Goal: Navigation & Orientation: Go to known website

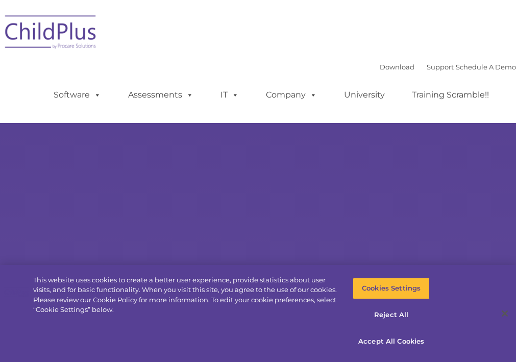
select select "MEDIUM"
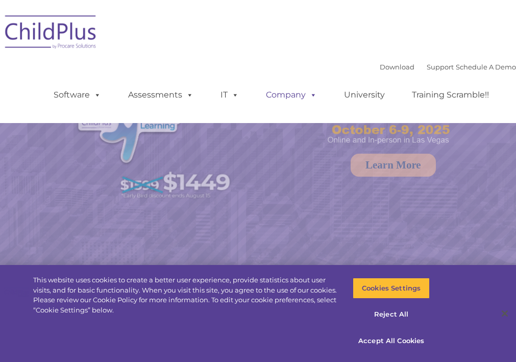
select select "MEDIUM"
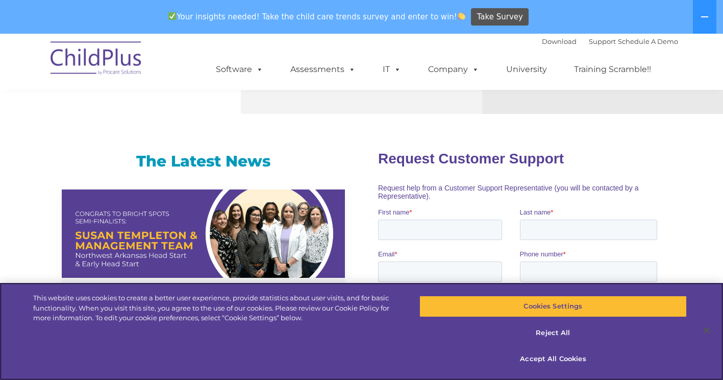
scroll to position [603, 0]
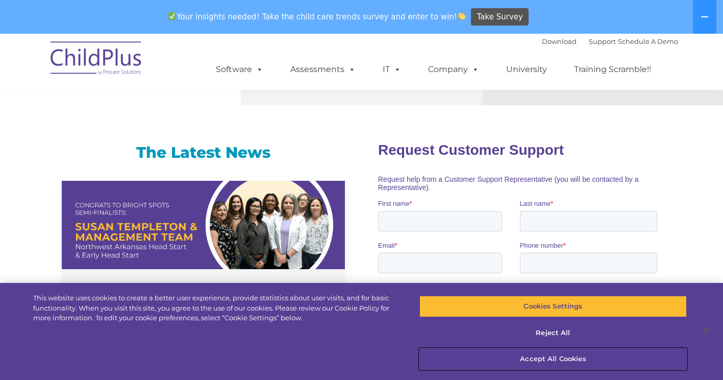
click at [515, 361] on button "Accept All Cookies" at bounding box center [552, 358] width 267 height 21
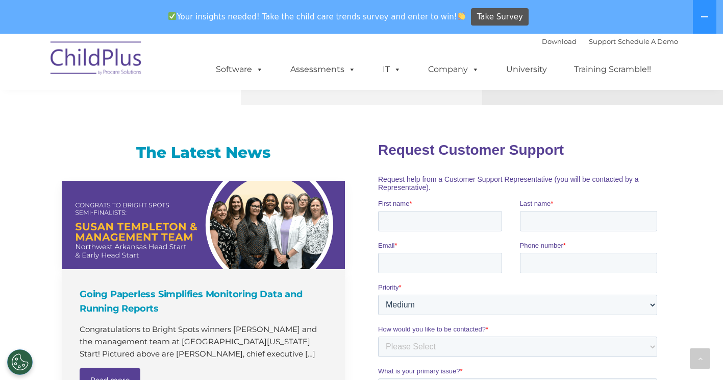
click at [97, 54] on img at bounding box center [96, 59] width 102 height 51
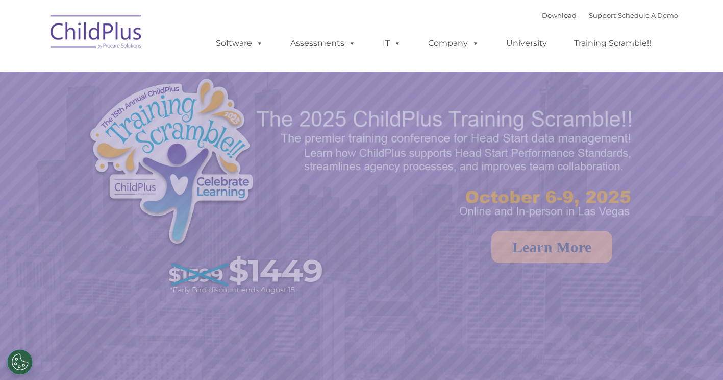
select select "MEDIUM"
